Goal: Task Accomplishment & Management: Complete application form

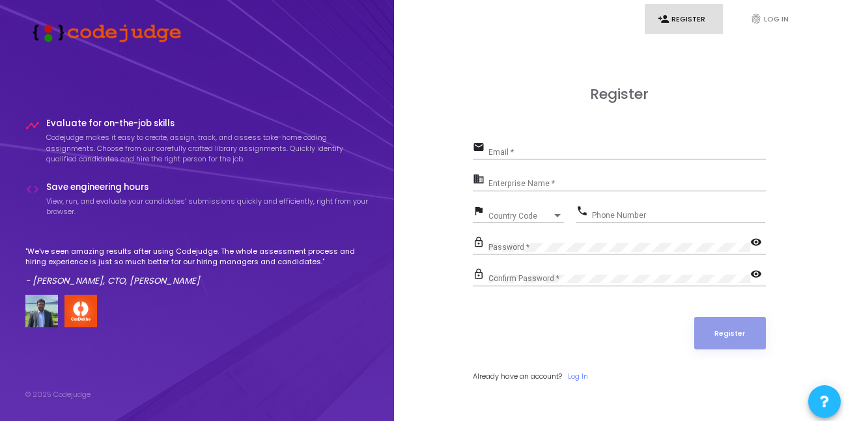
click at [443, 313] on div "Register email Email * business Enterprise Name * flag Country Code Country Cod…" at bounding box center [618, 248] width 421 height 421
click at [495, 156] on input "Email *" at bounding box center [626, 152] width 277 height 9
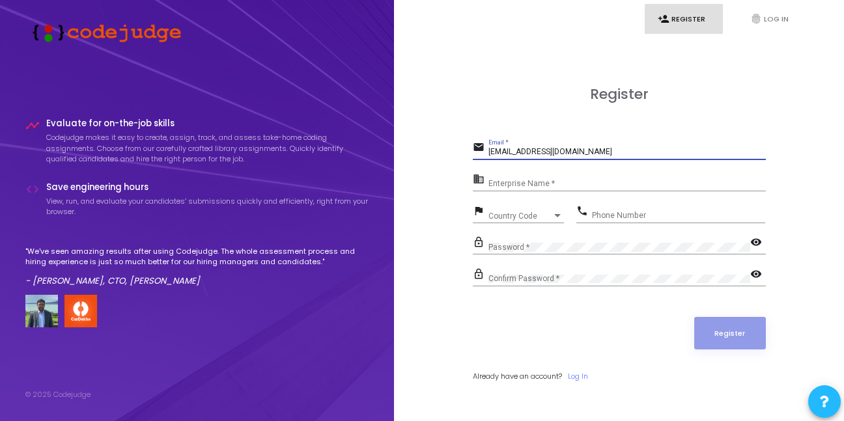
type input "[EMAIL_ADDRESS][DOMAIN_NAME]"
click at [443, 186] on div "Register email [EMAIL_ADDRESS][DOMAIN_NAME] Email * business Enterprise Name * …" at bounding box center [618, 248] width 421 height 421
click at [522, 183] on input "Enterprise Name *" at bounding box center [626, 184] width 277 height 9
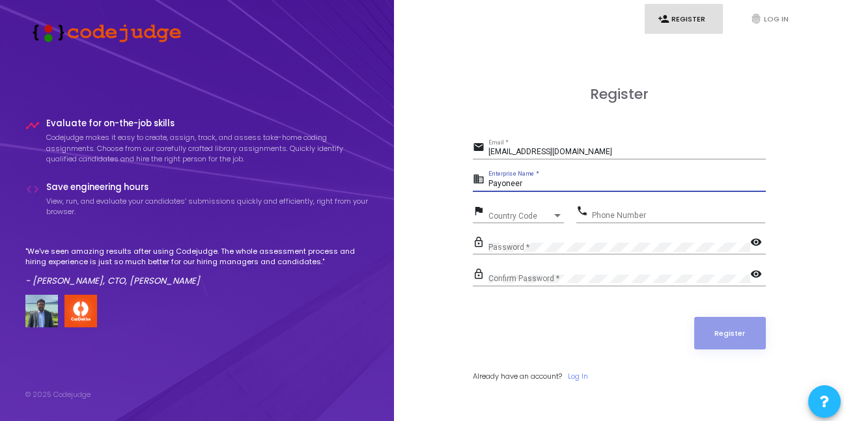
type input "Payoneer"
click at [497, 212] on span "Country Code" at bounding box center [511, 216] width 46 height 8
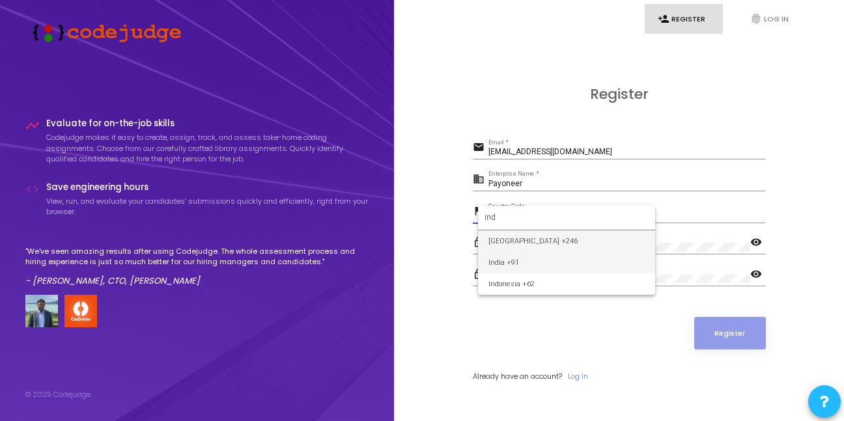
type input "ind"
click at [516, 262] on span "India +91" at bounding box center [566, 262] width 156 height 21
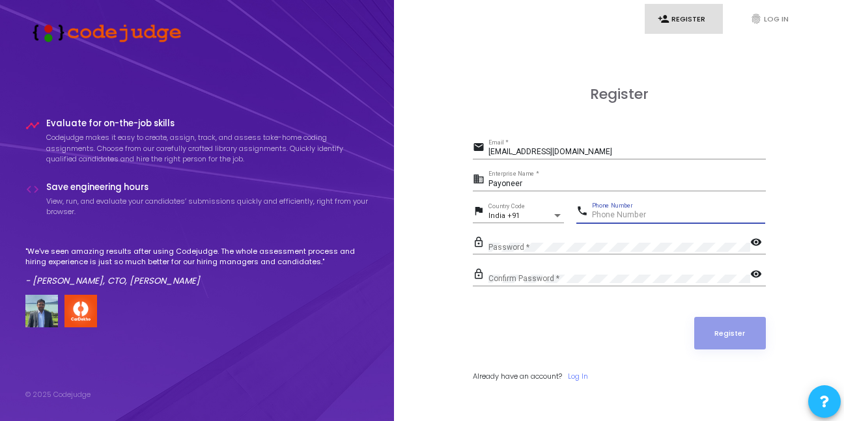
click at [636, 214] on input "Phone Number" at bounding box center [678, 215] width 173 height 9
type input "9560132427"
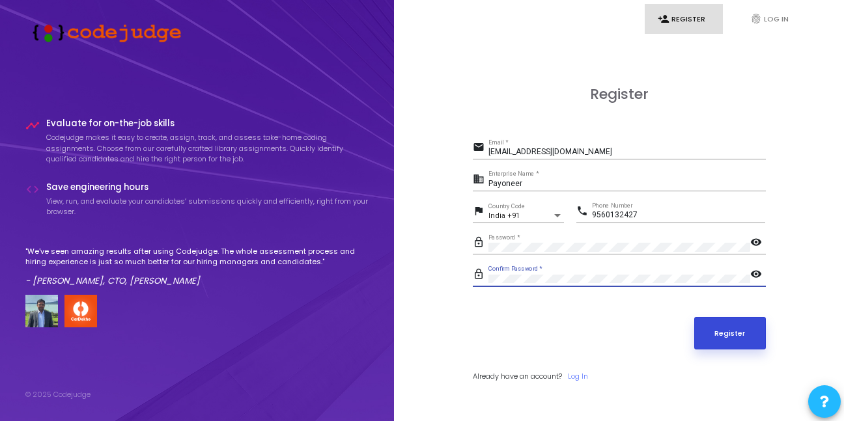
click at [731, 340] on button "Register" at bounding box center [730, 333] width 72 height 33
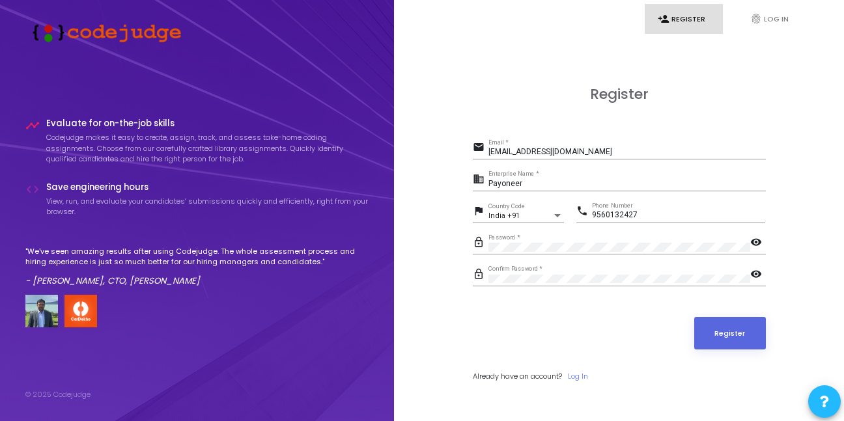
click at [527, 192] on div "business Payoneer Enterprise Name *" at bounding box center [619, 186] width 293 height 30
click at [727, 322] on button "Register" at bounding box center [730, 333] width 72 height 33
